Goal: Task Accomplishment & Management: Complete application form

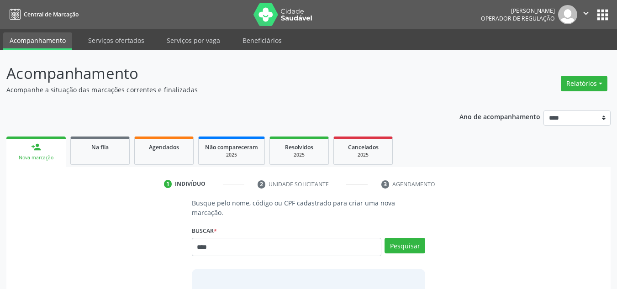
click at [336, 238] on input "****" at bounding box center [287, 247] width 190 height 18
type input "****"
click at [411, 238] on button "Pesquisar" at bounding box center [405, 246] width 41 height 16
type input "****"
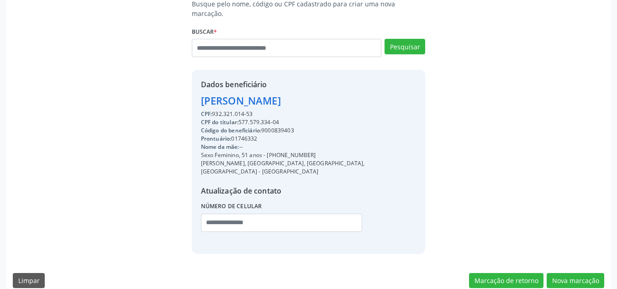
scroll to position [201, 0]
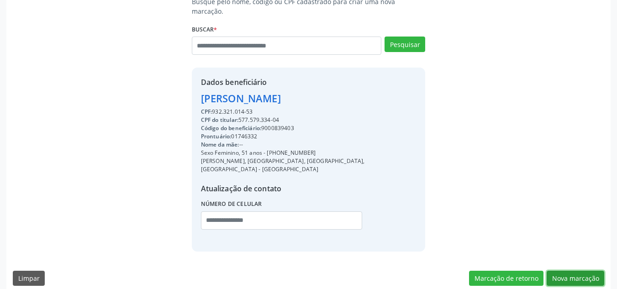
click at [567, 271] on button "Nova marcação" at bounding box center [576, 279] width 58 height 16
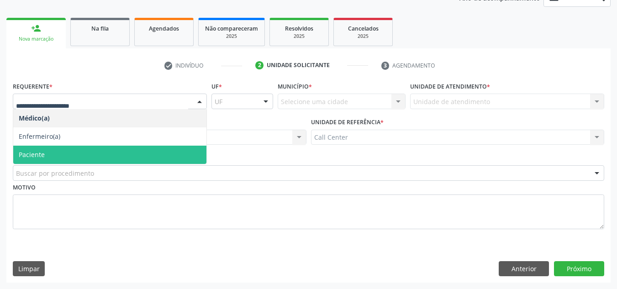
drag, startPoint x: 122, startPoint y: 98, endPoint x: 60, endPoint y: 156, distance: 84.4
click at [60, 156] on span "Paciente" at bounding box center [109, 155] width 193 height 18
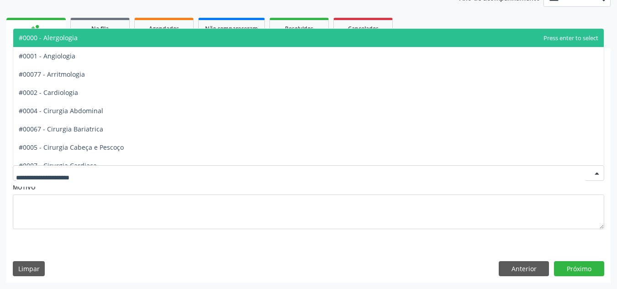
click at [93, 175] on div at bounding box center [309, 173] width 592 height 16
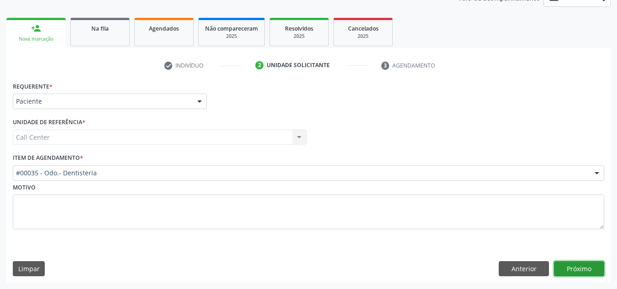
click at [585, 271] on button "Próximo" at bounding box center [579, 269] width 50 height 16
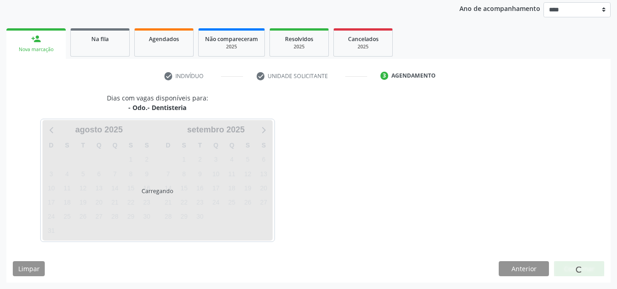
scroll to position [108, 0]
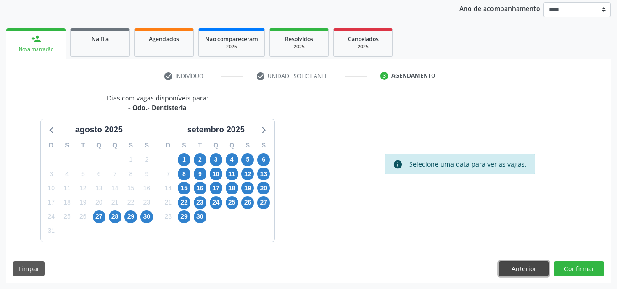
click at [530, 270] on button "Anterior" at bounding box center [524, 269] width 50 height 16
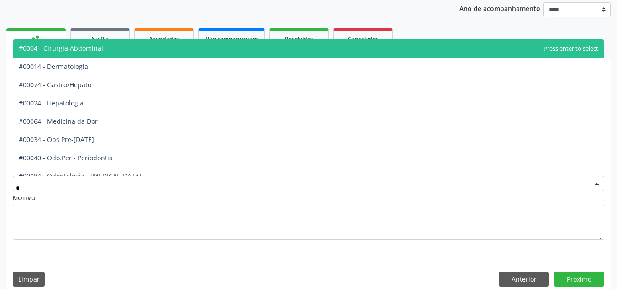
type input "**"
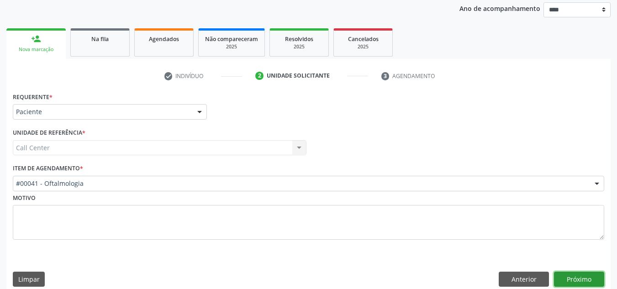
click at [585, 277] on button "Próximo" at bounding box center [579, 280] width 50 height 16
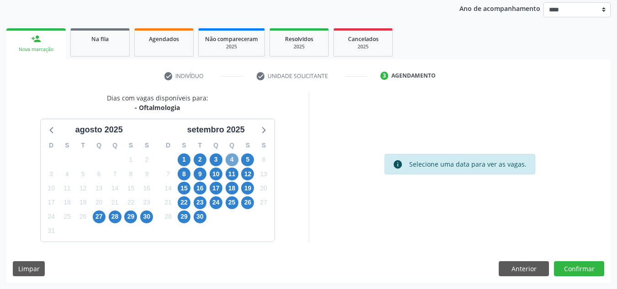
click at [231, 162] on span "4" at bounding box center [232, 160] width 13 height 13
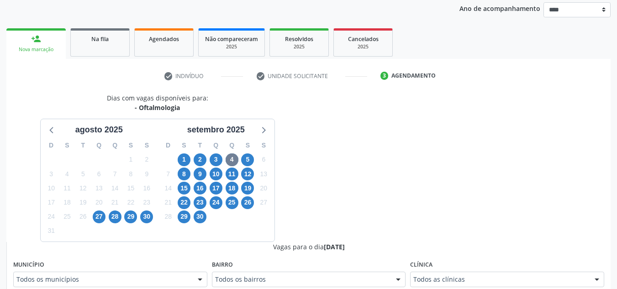
scroll to position [112, 0]
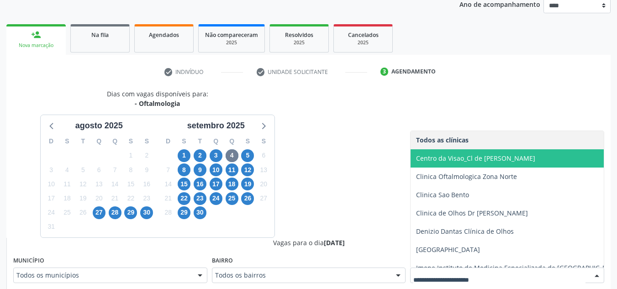
click at [498, 155] on span "Centro da Visao_Cl de [PERSON_NAME]" at bounding box center [475, 158] width 119 height 9
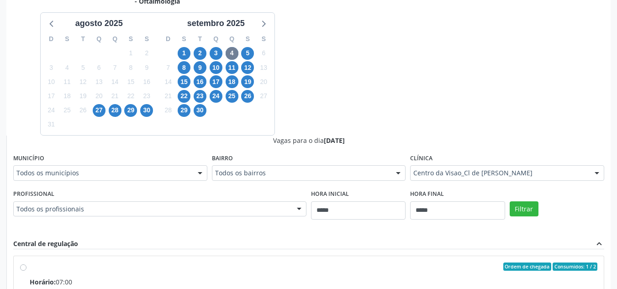
scroll to position [227, 0]
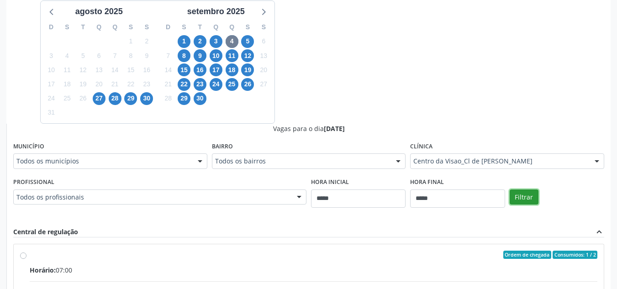
click at [530, 203] on button "Filtrar" at bounding box center [524, 198] width 29 height 16
click at [499, 95] on div "Dias com vagas disponíveis para: - Oftalmologia agosto 2025 D S T Q Q S S 27 28…" at bounding box center [308, 197] width 604 height 445
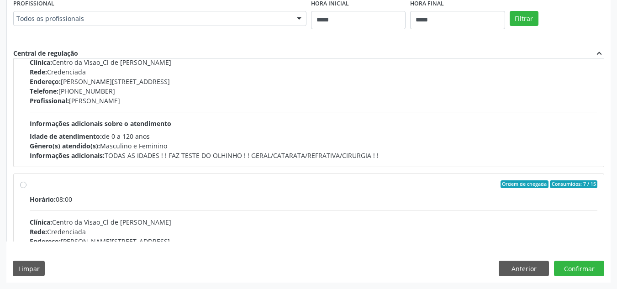
scroll to position [0, 0]
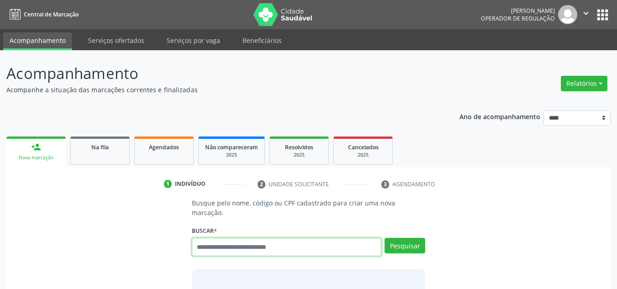
click at [297, 238] on input "text" at bounding box center [287, 247] width 190 height 18
click at [201, 238] on input "**********" at bounding box center [287, 247] width 190 height 18
type input "*********"
type input "******"
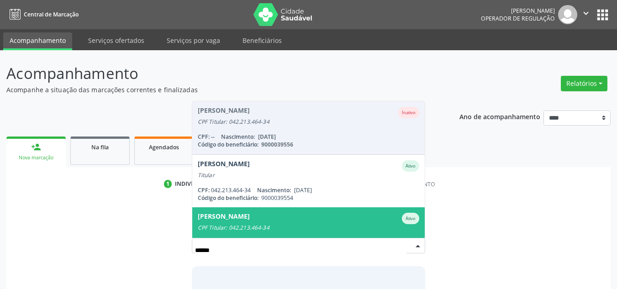
click at [275, 207] on span "Maria Jose Carneiro Ferreira Ativo CPF Titular: 042.213.464-34 CPF: -- Nascimen…" at bounding box center [308, 233] width 233 height 53
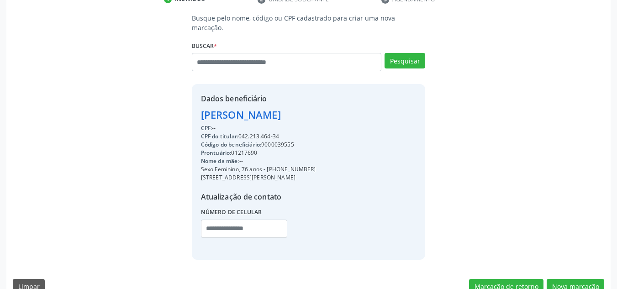
scroll to position [193, 0]
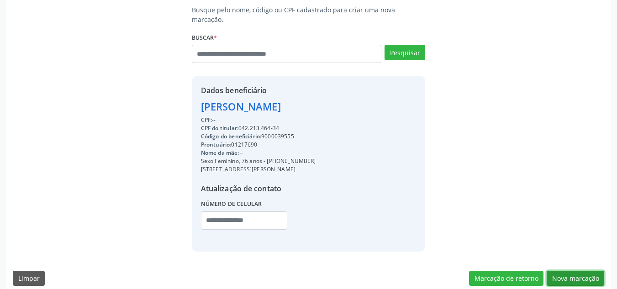
click at [556, 271] on button "Nova marcação" at bounding box center [576, 279] width 58 height 16
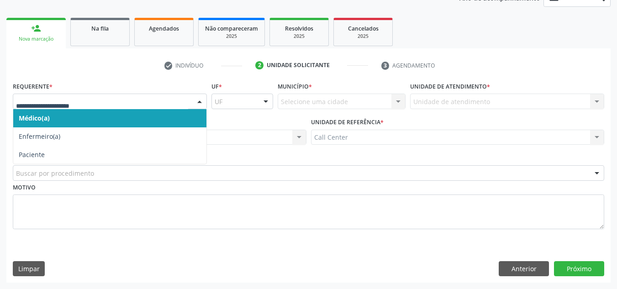
click at [151, 107] on div at bounding box center [110, 102] width 194 height 16
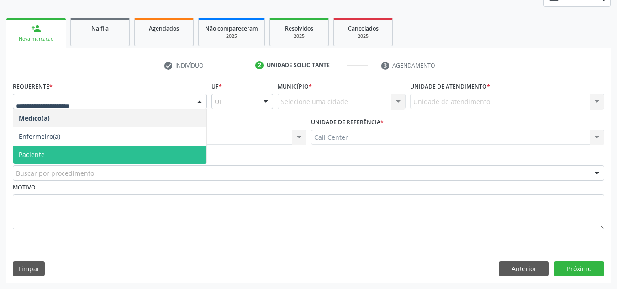
click at [103, 154] on span "Paciente" at bounding box center [109, 155] width 193 height 18
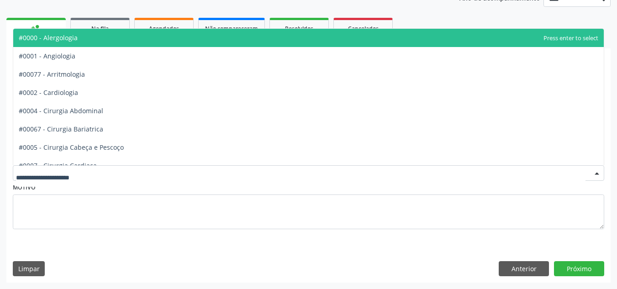
click at [95, 171] on div at bounding box center [309, 173] width 592 height 16
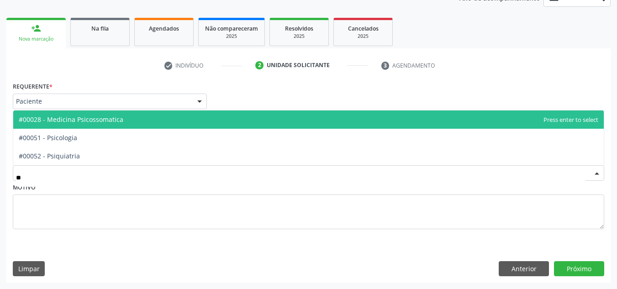
type input "***"
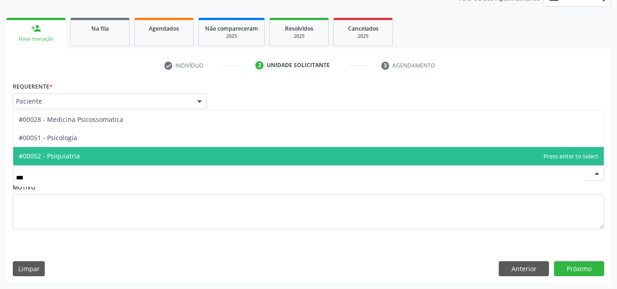
click at [109, 154] on span "#00052 - Psiquiatria" at bounding box center [308, 156] width 591 height 18
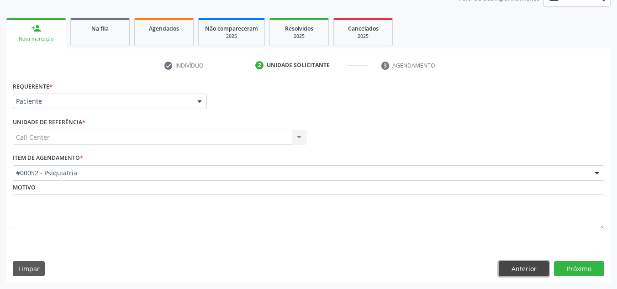
click at [507, 262] on button "Anterior" at bounding box center [524, 269] width 50 height 16
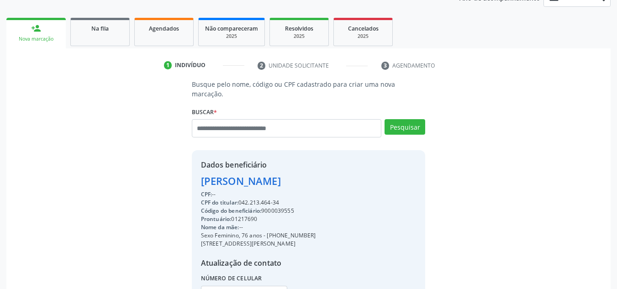
scroll to position [193, 0]
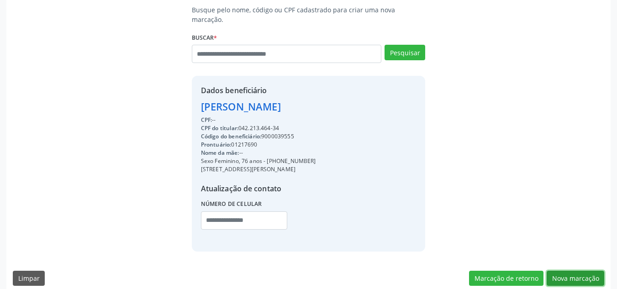
click at [583, 271] on button "Nova marcação" at bounding box center [576, 279] width 58 height 16
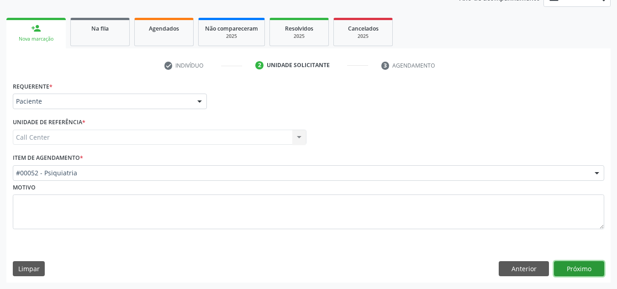
click at [583, 266] on button "Próximo" at bounding box center [579, 269] width 50 height 16
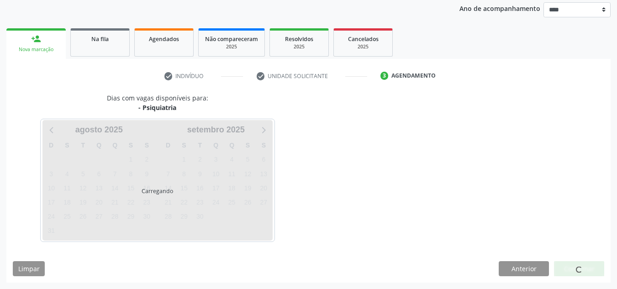
scroll to position [108, 0]
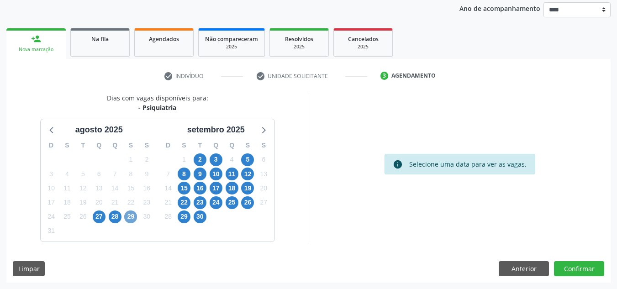
click at [129, 218] on span "29" at bounding box center [130, 217] width 13 height 13
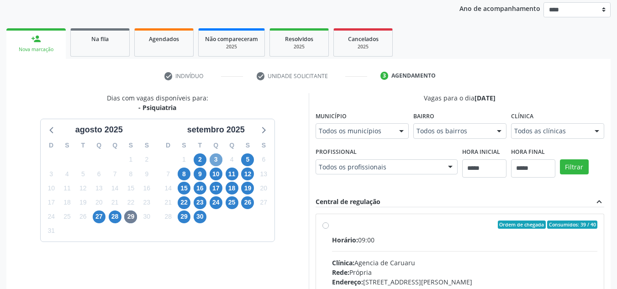
click at [216, 164] on span "3" at bounding box center [216, 160] width 13 height 13
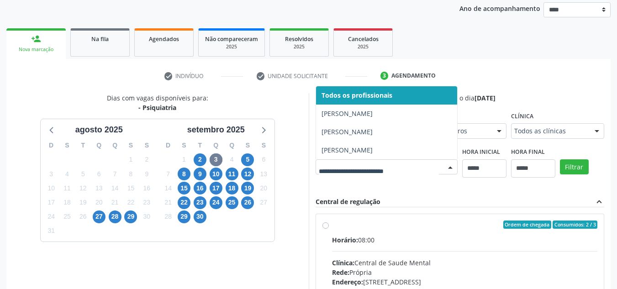
click at [361, 174] on div at bounding box center [387, 167] width 142 height 16
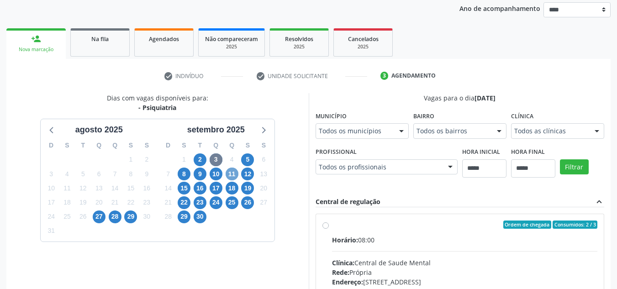
click at [227, 173] on span "11" at bounding box center [232, 174] width 13 height 13
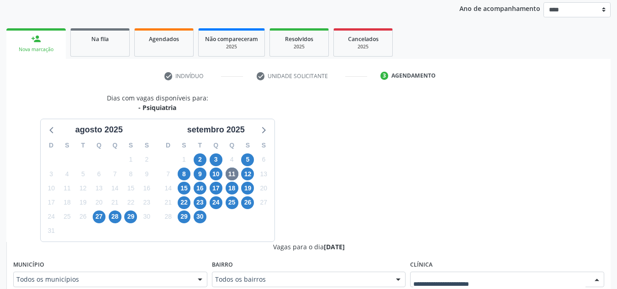
scroll to position [112, 0]
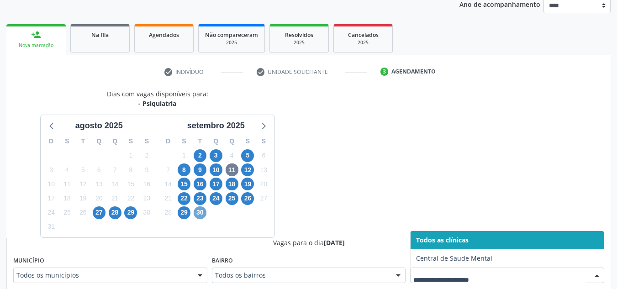
click at [202, 214] on span "30" at bounding box center [200, 213] width 13 height 13
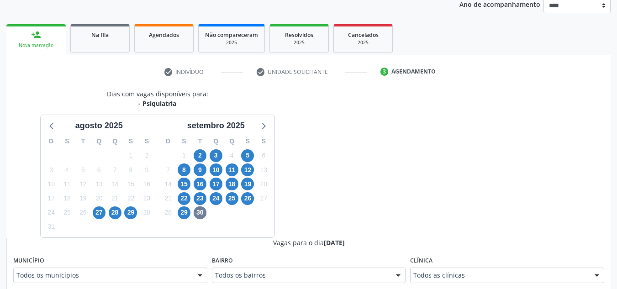
click at [420, 268] on div "Todos as clínicas Todos as clínicas Central de Saude Mental Nenhum resultado en…" at bounding box center [507, 276] width 194 height 16
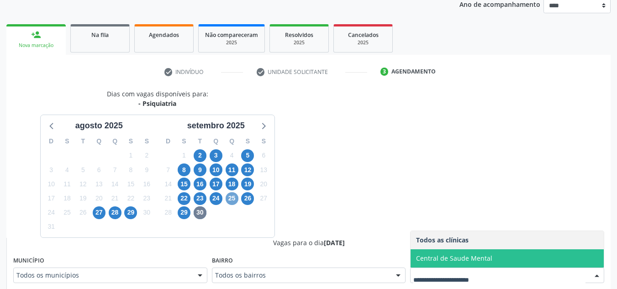
click at [231, 201] on span "25" at bounding box center [232, 198] width 13 height 13
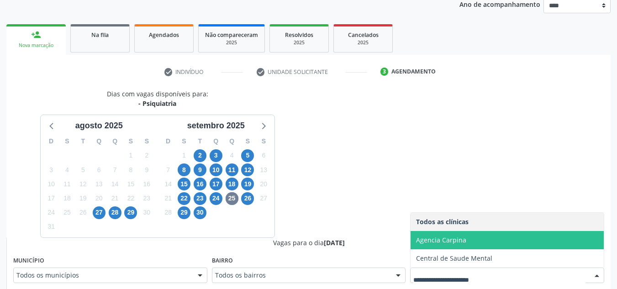
click at [439, 244] on span "Agencia Carpina" at bounding box center [441, 240] width 50 height 9
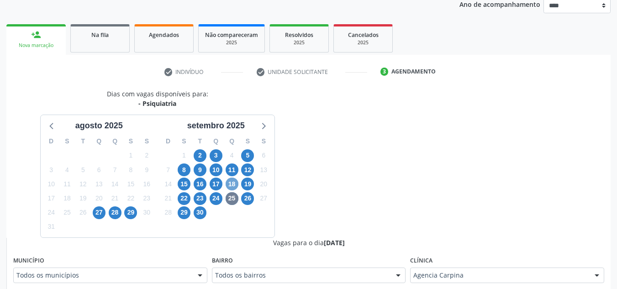
click at [235, 185] on span "18" at bounding box center [232, 184] width 13 height 13
drag, startPoint x: 479, startPoint y: 265, endPoint x: 477, endPoint y: 279, distance: 14.3
click at [477, 279] on div "Clínica Todos as clínicas Todos as clínicas Agencia Carpina Central de Saude Me…" at bounding box center [507, 268] width 194 height 29
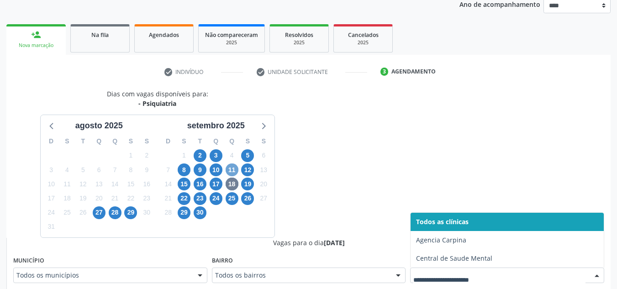
click at [230, 167] on span "11" at bounding box center [232, 170] width 13 height 13
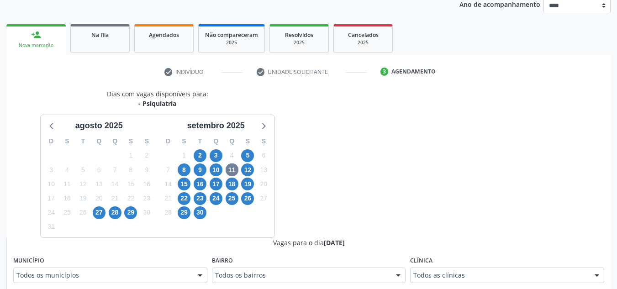
click at [439, 267] on div "Clínica Todos as clínicas Todos as clínicas Central de Saude Mental Nenhum resu…" at bounding box center [507, 268] width 194 height 29
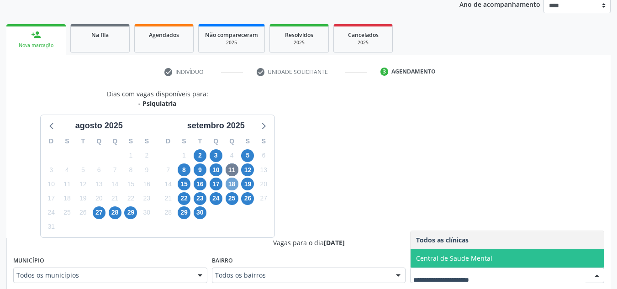
click at [229, 186] on span "18" at bounding box center [232, 184] width 13 height 13
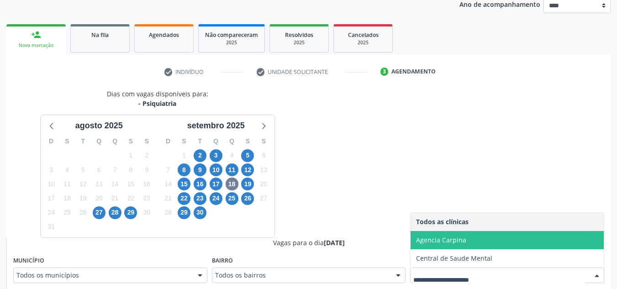
click at [451, 234] on span "Agencia Carpina" at bounding box center [507, 240] width 193 height 18
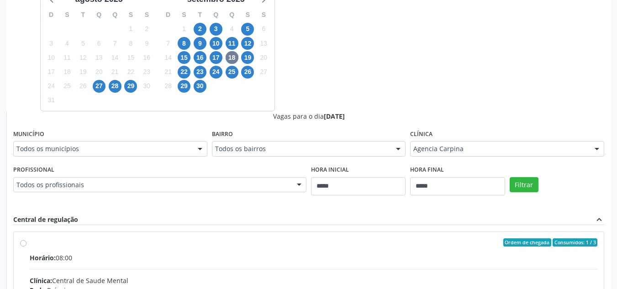
scroll to position [332, 0]
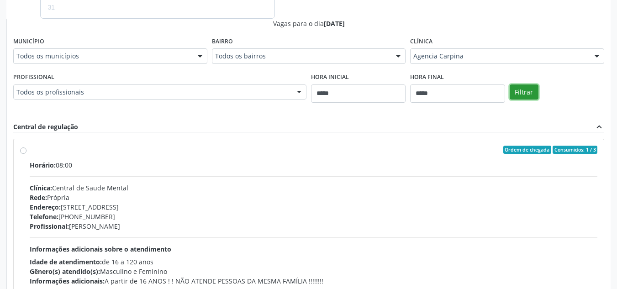
click at [516, 97] on button "Filtrar" at bounding box center [524, 93] width 29 height 16
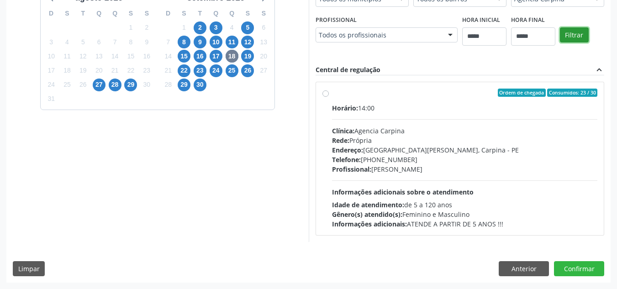
scroll to position [240, 0]
click at [481, 174] on div "Profissional: Patricia de Melo Santos Cavalcanti" at bounding box center [465, 169] width 266 height 10
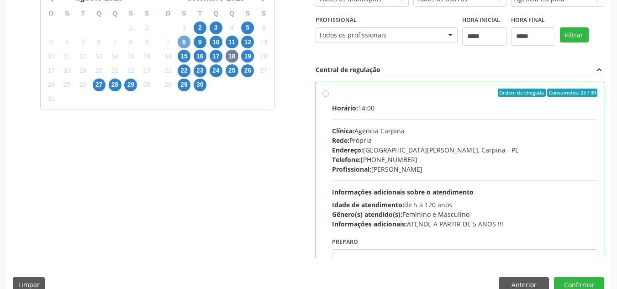
click at [184, 47] on span "8" at bounding box center [184, 42] width 13 height 13
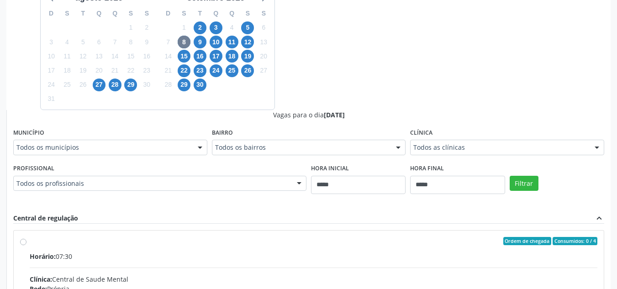
click at [457, 156] on fieldset "Clínica Todos as clínicas Todos as clínicas Central de Saude Mental Nenhum resu…" at bounding box center [507, 144] width 194 height 36
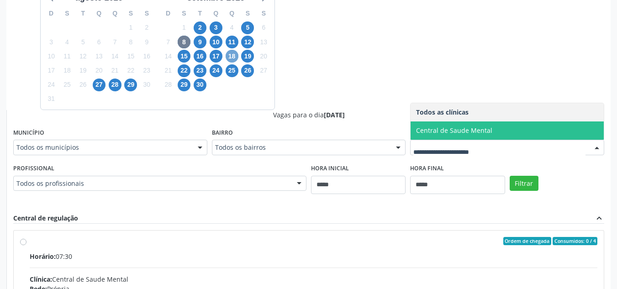
click at [231, 56] on span "18" at bounding box center [232, 56] width 13 height 13
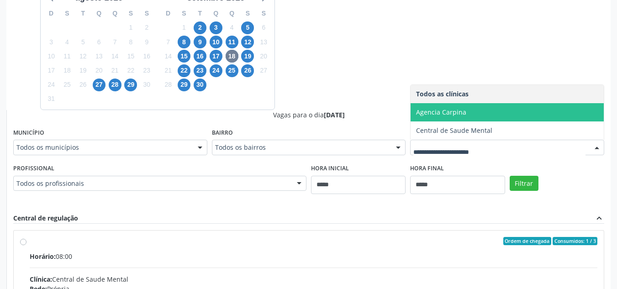
click at [490, 106] on span "Agencia Carpina" at bounding box center [507, 112] width 193 height 18
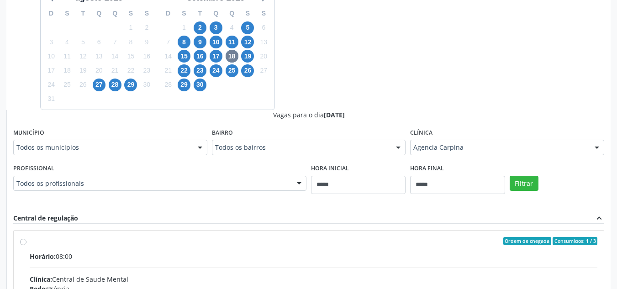
drag, startPoint x: 525, startPoint y: 209, endPoint x: 524, endPoint y: 169, distance: 39.8
click at [525, 210] on div "Vagas para o dia 18/09/2025 Município Todos os municípios Todos os municípios C…" at bounding box center [308, 258] width 591 height 297
click at [524, 182] on button "Filtrar" at bounding box center [524, 184] width 29 height 16
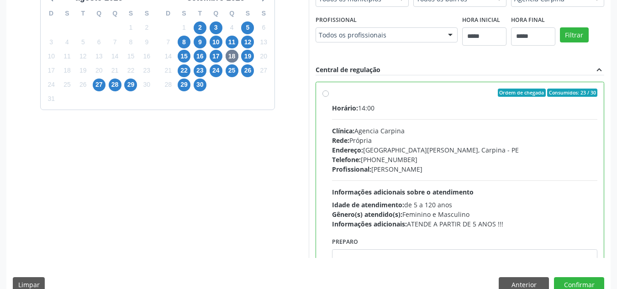
click at [482, 218] on div "Gênero(s) atendido(s): Feminino e Masculino" at bounding box center [465, 215] width 266 height 10
click at [587, 281] on button "Confirmar" at bounding box center [579, 285] width 50 height 16
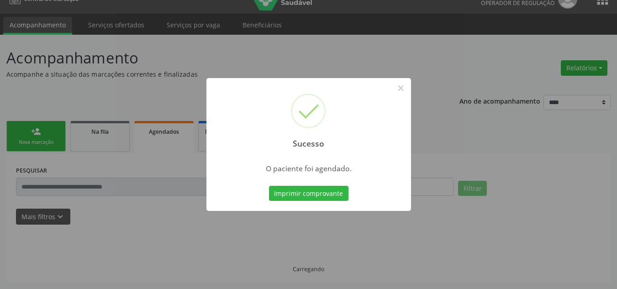
scroll to position [16, 0]
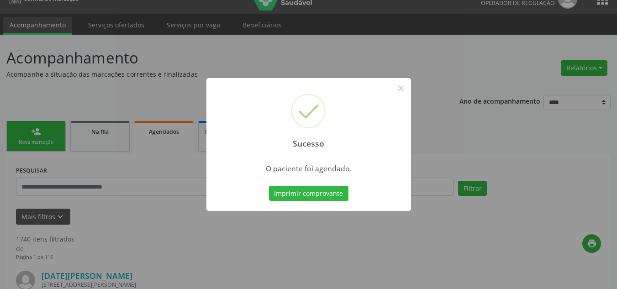
click at [269, 186] on button "Imprimir comprovante" at bounding box center [309, 194] width 80 height 16
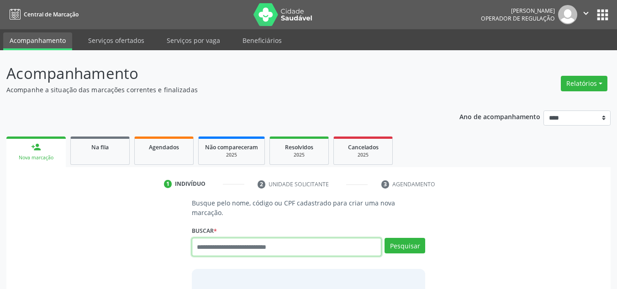
scroll to position [16, 0]
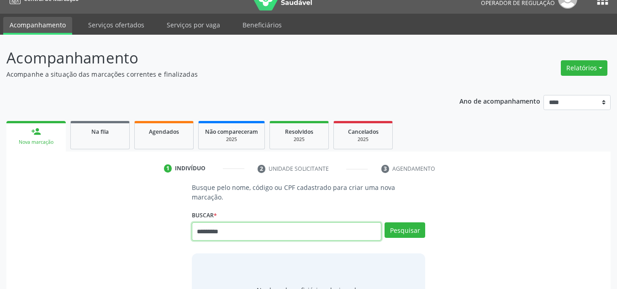
type input "*********"
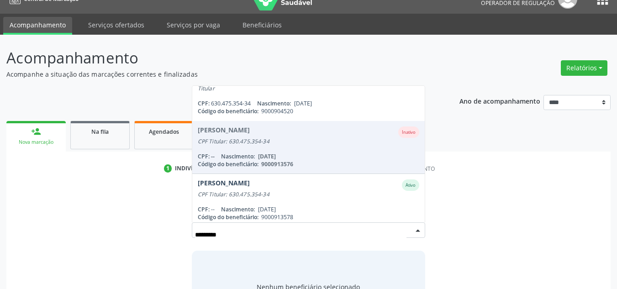
scroll to position [180, 0]
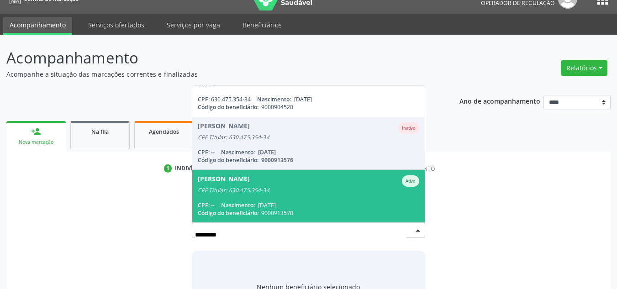
click at [361, 201] on div "CPF: -- Nascimento: 27/11/2006" at bounding box center [309, 205] width 222 height 8
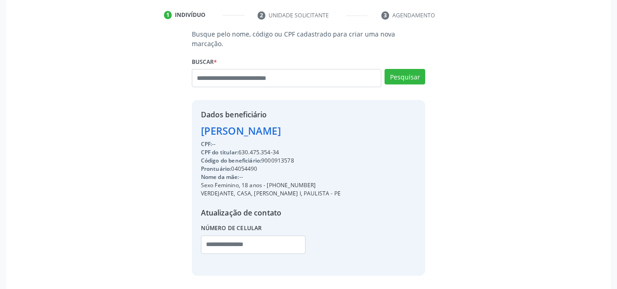
scroll to position [193, 0]
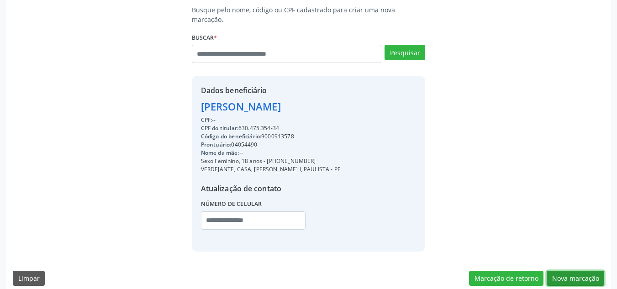
click at [597, 271] on button "Nova marcação" at bounding box center [576, 279] width 58 height 16
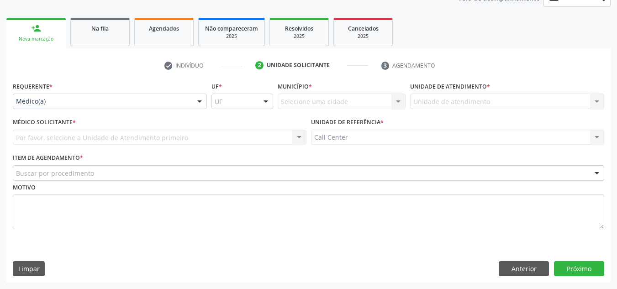
scroll to position [119, 0]
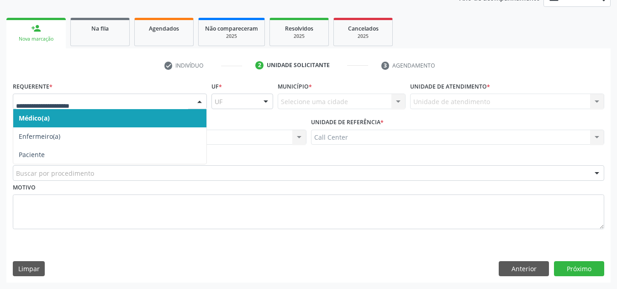
click at [205, 101] on div at bounding box center [200, 102] width 14 height 16
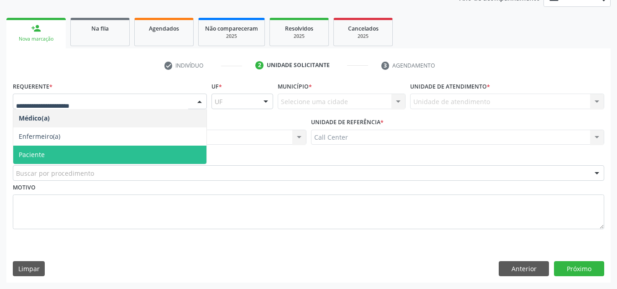
click at [152, 158] on span "Paciente" at bounding box center [109, 155] width 193 height 18
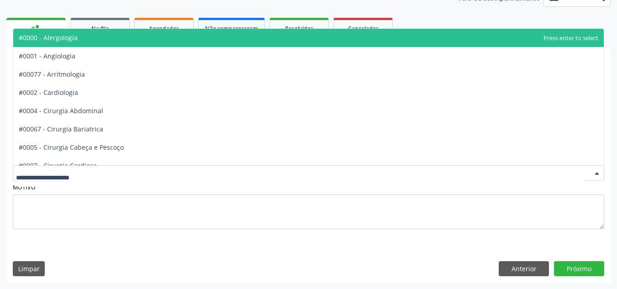
click at [145, 173] on div at bounding box center [309, 173] width 592 height 16
type input "**"
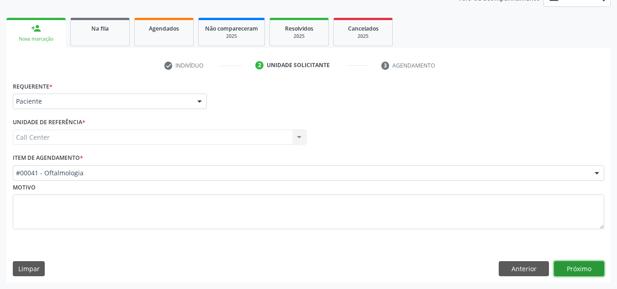
click at [573, 264] on button "Próximo" at bounding box center [579, 269] width 50 height 16
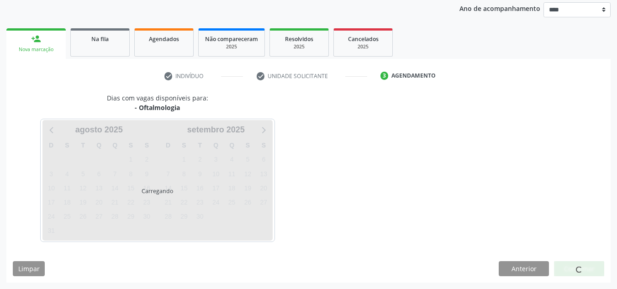
scroll to position [108, 0]
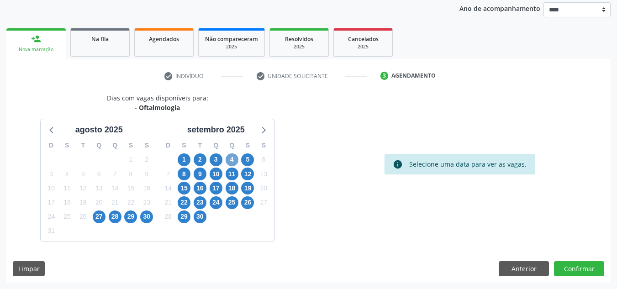
click at [236, 157] on span "4" at bounding box center [232, 160] width 13 height 13
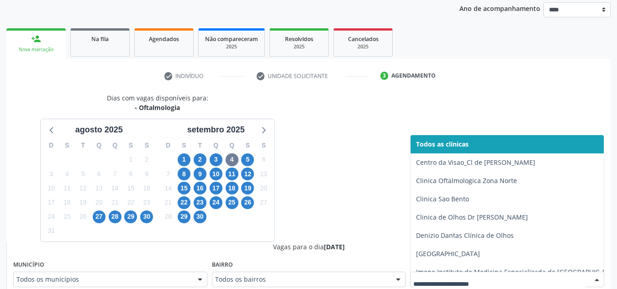
scroll to position [112, 0]
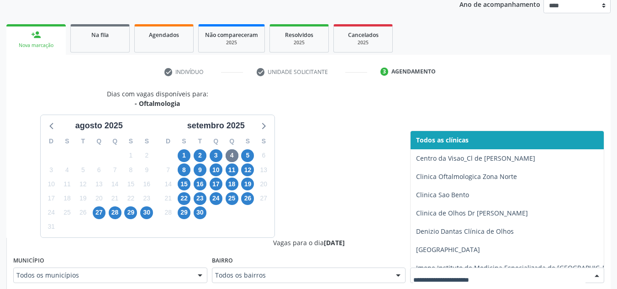
click at [475, 273] on div at bounding box center [507, 276] width 194 height 16
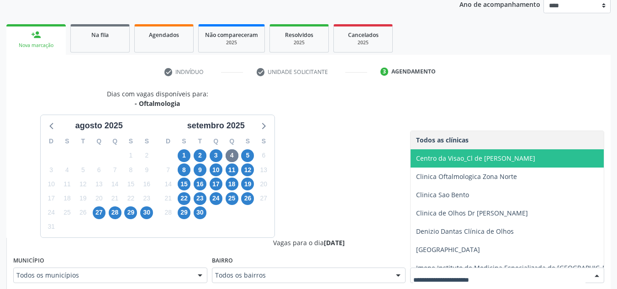
click at [498, 163] on span "Centro da Visao_Cl de [PERSON_NAME]" at bounding box center [519, 158] width 216 height 18
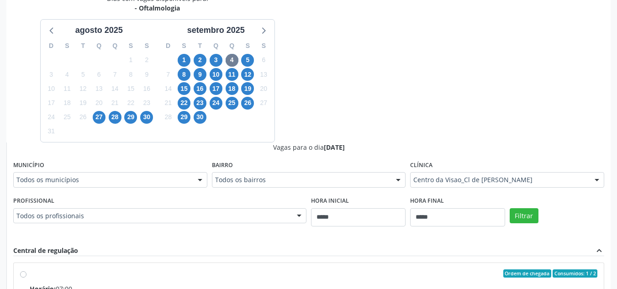
scroll to position [210, 0]
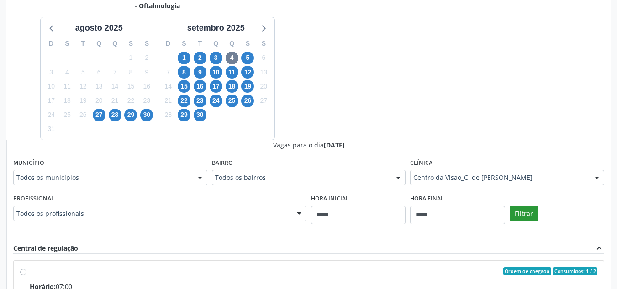
drag, startPoint x: 540, startPoint y: 214, endPoint x: 534, endPoint y: 214, distance: 6.0
click at [534, 214] on div "Filtrar" at bounding box center [557, 213] width 99 height 42
click at [534, 214] on button "Filtrar" at bounding box center [524, 214] width 29 height 16
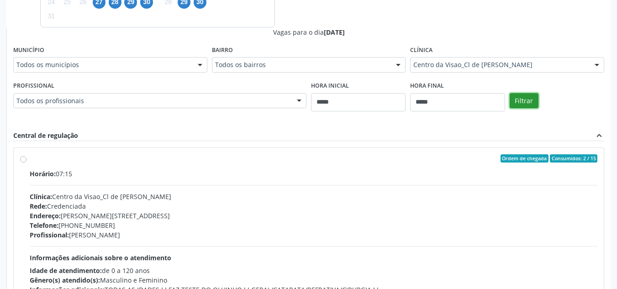
scroll to position [330, 0]
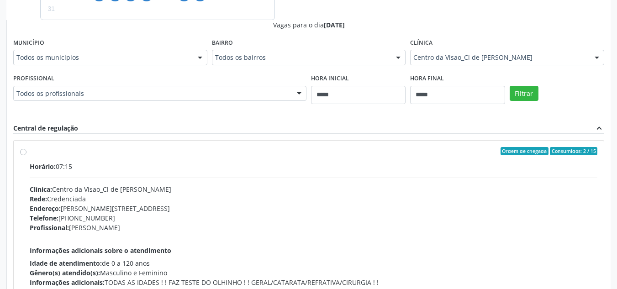
click at [451, 220] on div "Telefone: (81) 2123-1678" at bounding box center [314, 218] width 568 height 10
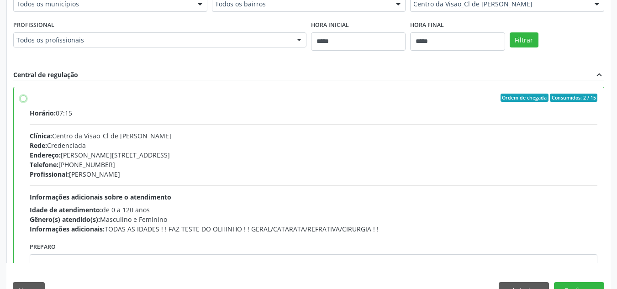
scroll to position [405, 0]
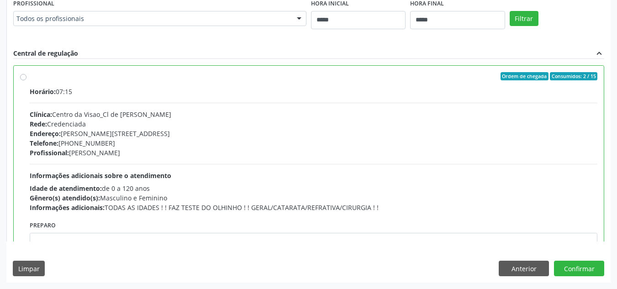
click at [583, 260] on div "Dias com vagas disponíveis para: - Oftalmologia agosto 2025 D S T Q Q S S 27 28…" at bounding box center [308, 39] width 604 height 486
click at [582, 264] on button "Confirmar" at bounding box center [579, 269] width 50 height 16
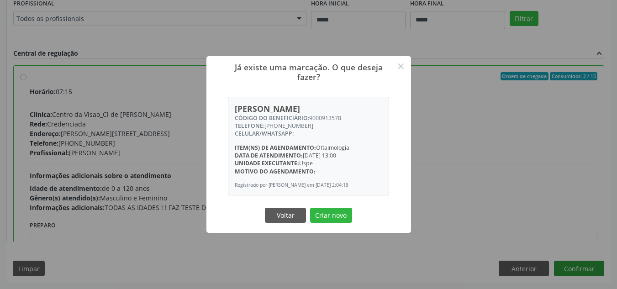
click at [310, 208] on button "Criar novo" at bounding box center [331, 216] width 42 height 16
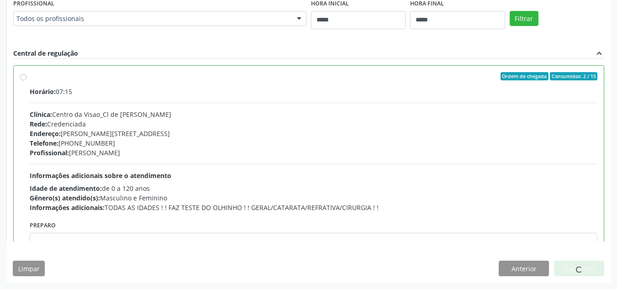
scroll to position [16, 0]
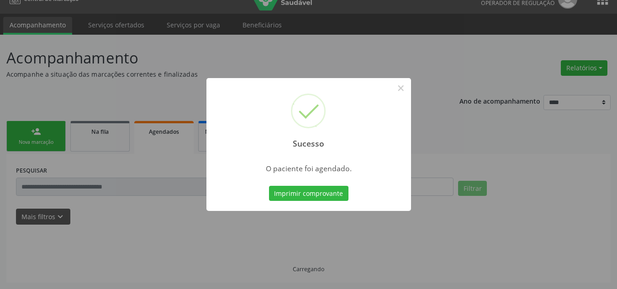
click at [269, 186] on button "Imprimir comprovante" at bounding box center [309, 194] width 80 height 16
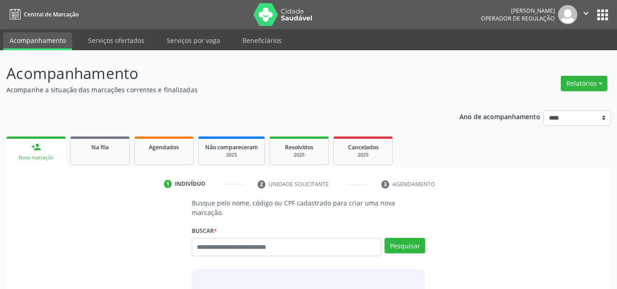
scroll to position [16, 0]
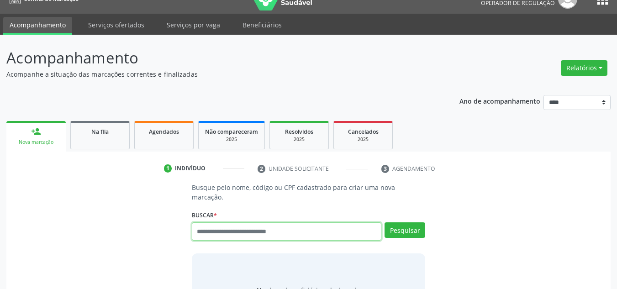
click at [257, 228] on input "text" at bounding box center [287, 232] width 190 height 18
click at [258, 228] on input "text" at bounding box center [287, 232] width 190 height 18
click at [349, 229] on input "text" at bounding box center [287, 232] width 190 height 18
type input "*********"
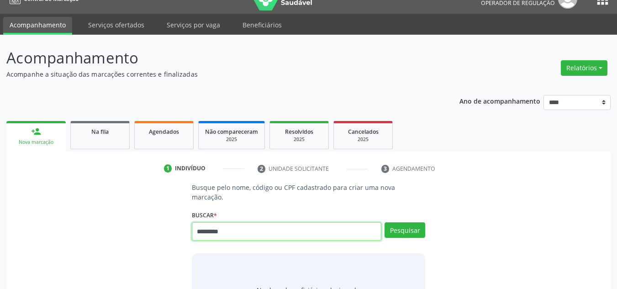
type input "*********"
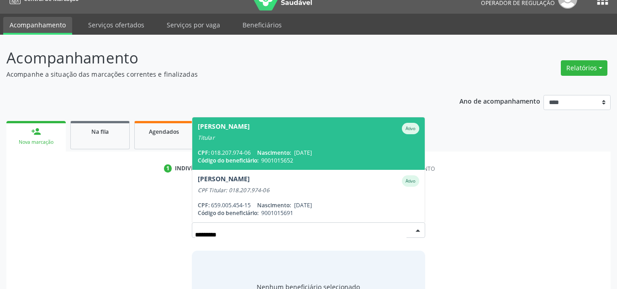
click at [318, 134] on div "Titular" at bounding box center [309, 137] width 222 height 7
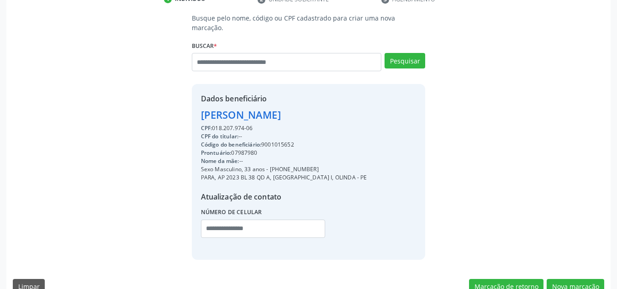
scroll to position [193, 0]
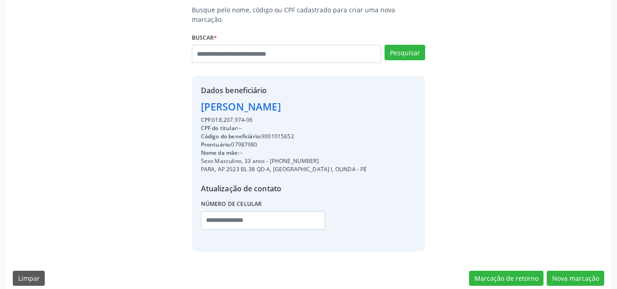
click at [287, 133] on div "Código do beneficiário: 9001015652" at bounding box center [284, 137] width 166 height 8
copy div "9001015652"
click at [193, 125] on div "Dados beneficiário [PERSON_NAME] CPF: 018.207.974-06 CPF do titular: -- Código …" at bounding box center [309, 163] width 234 height 175
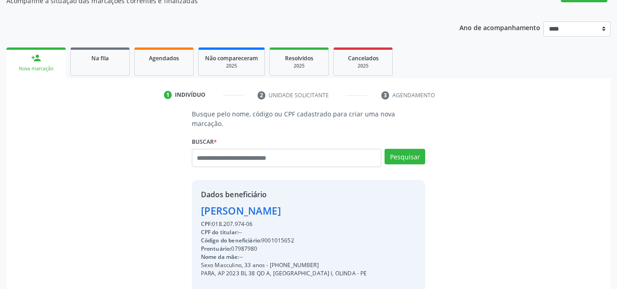
scroll to position [0, 0]
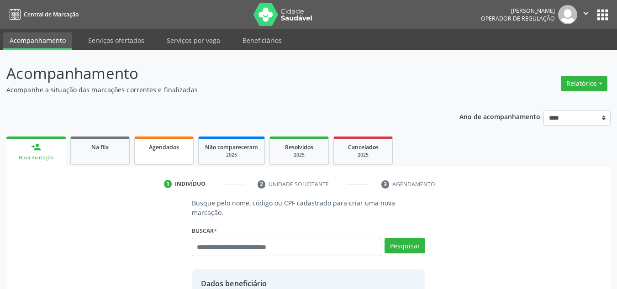
click at [157, 153] on link "Agendados" at bounding box center [163, 151] width 59 height 28
select select "*"
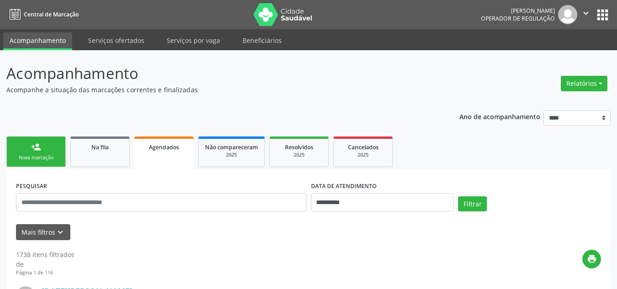
click at [329, 190] on label "DATA DE ATENDIMENTO" at bounding box center [344, 186] width 66 height 14
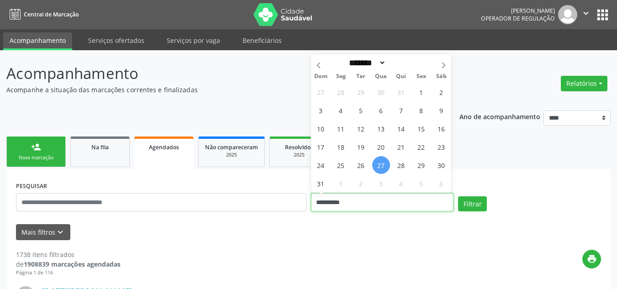
click at [330, 202] on input "**********" at bounding box center [382, 202] width 143 height 18
click at [380, 167] on span "27" at bounding box center [381, 165] width 18 height 18
type input "**********"
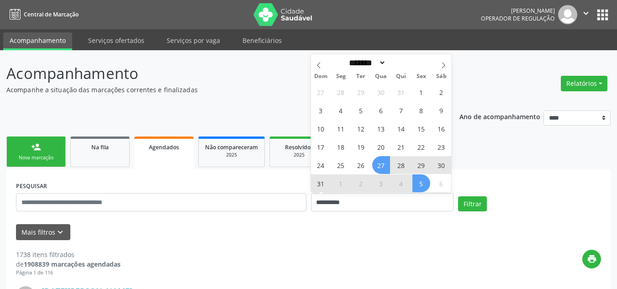
click at [413, 185] on span "5" at bounding box center [422, 184] width 18 height 18
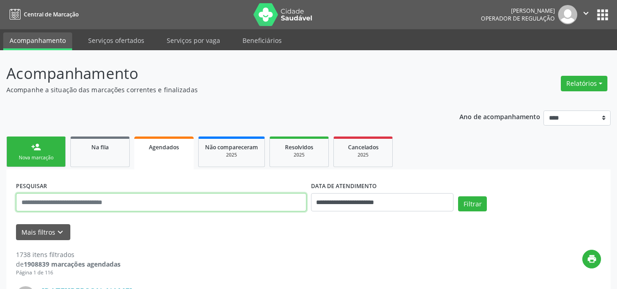
click at [247, 195] on input "text" at bounding box center [161, 202] width 291 height 18
paste input "**********"
type input "**********"
click at [458, 196] on button "Filtrar" at bounding box center [472, 204] width 29 height 16
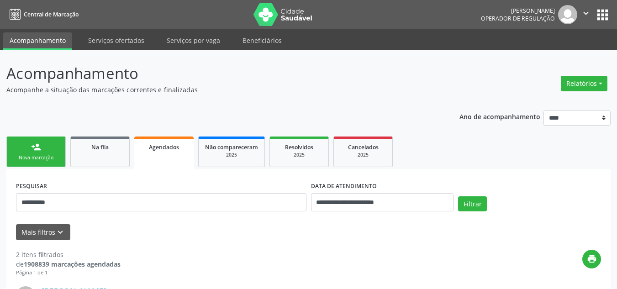
click at [517, 204] on div "Filtrar" at bounding box center [530, 207] width 148 height 22
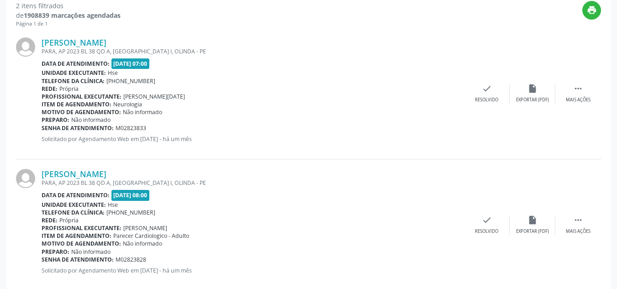
scroll to position [248, 0]
